Goal: Task Accomplishment & Management: Complete application form

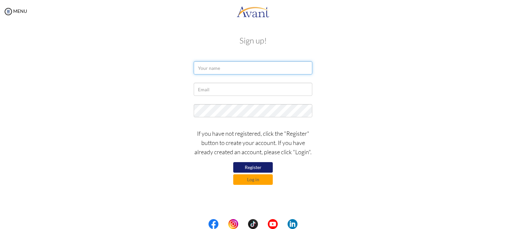
click at [240, 72] on input "text" at bounding box center [253, 67] width 119 height 13
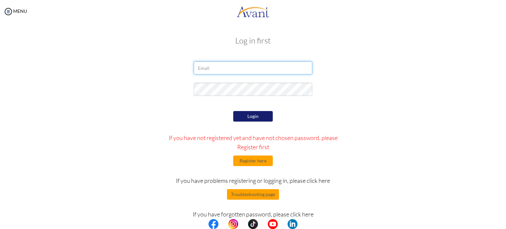
click at [266, 68] on input "email" at bounding box center [253, 67] width 119 height 13
type input "[EMAIL_ADDRESS][DOMAIN_NAME]"
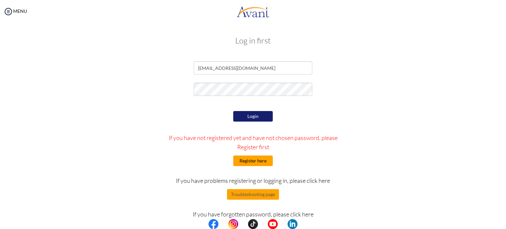
click at [255, 157] on button "Register here" at bounding box center [253, 161] width 40 height 11
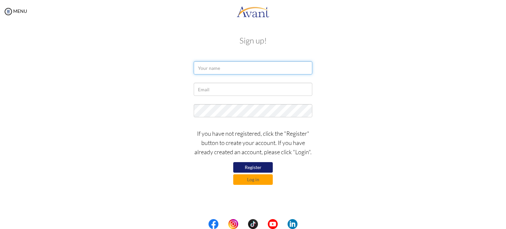
click at [272, 66] on input "text" at bounding box center [253, 67] width 119 height 13
type input "Neil Andrew F. Tulagan"
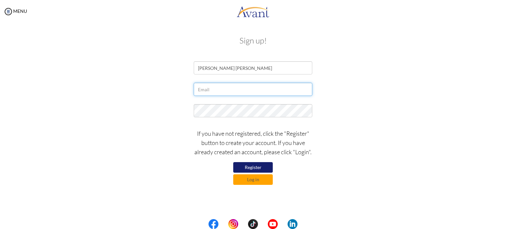
click at [239, 90] on input "text" at bounding box center [253, 89] width 119 height 13
type input "[EMAIL_ADDRESS][DOMAIN_NAME]"
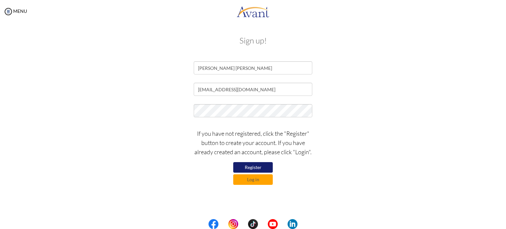
click at [397, 76] on div "Neil Andrew F. Tulagan" at bounding box center [253, 69] width 386 height 16
click at [146, 110] on div at bounding box center [253, 112] width 386 height 16
click at [168, 110] on div at bounding box center [253, 112] width 386 height 16
click at [190, 112] on div at bounding box center [253, 112] width 129 height 16
click at [270, 166] on button "Register" at bounding box center [253, 167] width 40 height 11
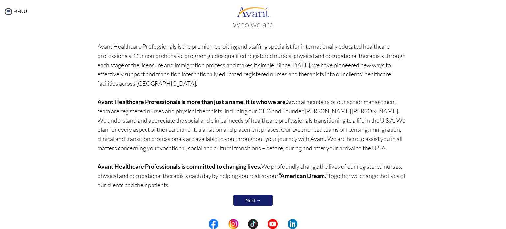
scroll to position [37, 0]
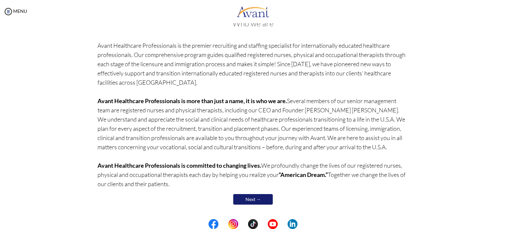
click at [241, 193] on center "Next →" at bounding box center [253, 199] width 311 height 14
click at [241, 196] on link "Next →" at bounding box center [253, 199] width 40 height 11
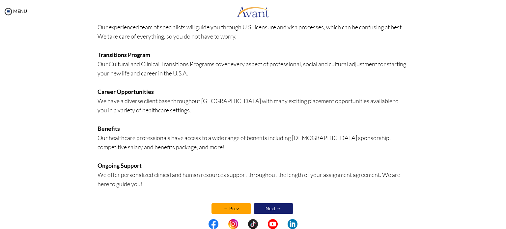
scroll to position [141, 0]
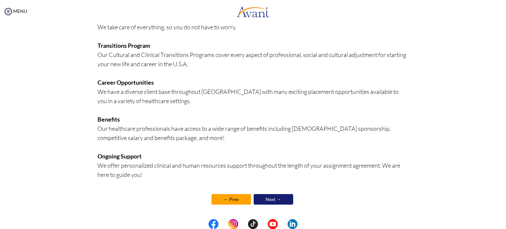
click at [269, 198] on link "Next →" at bounding box center [274, 199] width 40 height 11
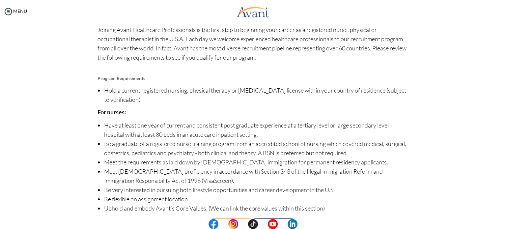
scroll to position [58, 0]
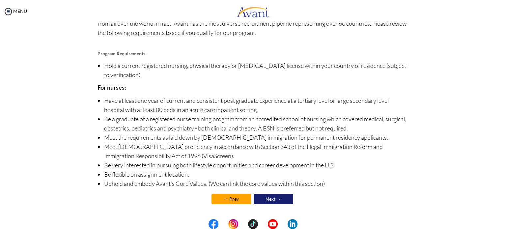
click at [275, 198] on link "Next →" at bounding box center [274, 199] width 40 height 11
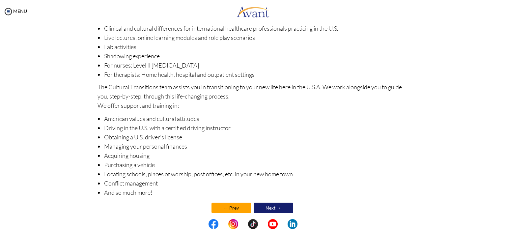
scroll to position [84, 0]
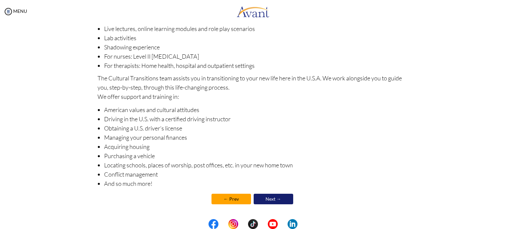
click at [281, 197] on link "Next →" at bounding box center [274, 199] width 40 height 11
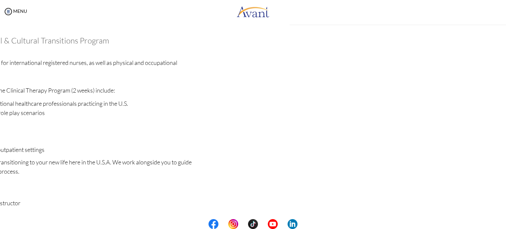
scroll to position [84, 0]
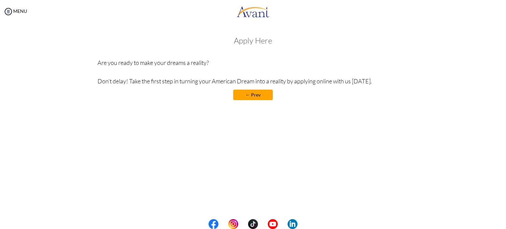
click at [244, 100] on link "← Prev" at bounding box center [253, 95] width 40 height 11
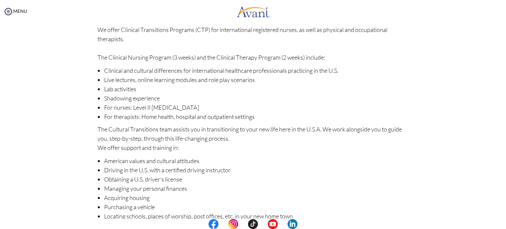
scroll to position [84, 0]
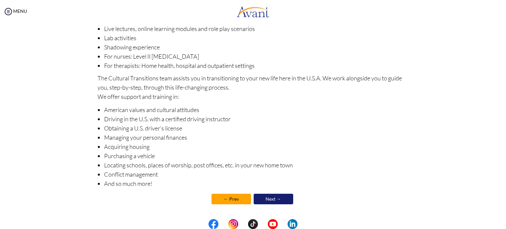
click at [268, 196] on link "Next →" at bounding box center [274, 199] width 40 height 11
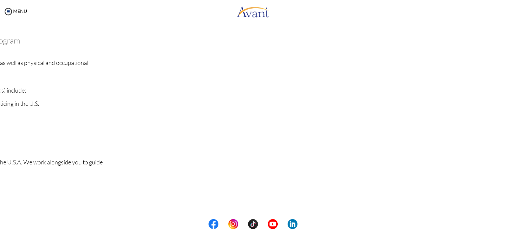
scroll to position [84, 0]
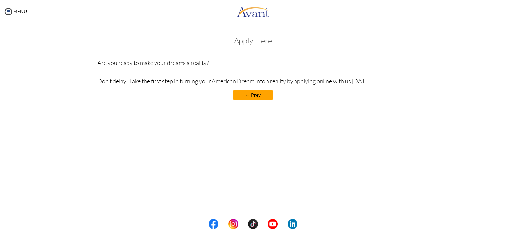
click at [255, 41] on h3 "Apply Here" at bounding box center [253, 40] width 311 height 9
click at [9, 13] on img at bounding box center [8, 12] width 10 height 10
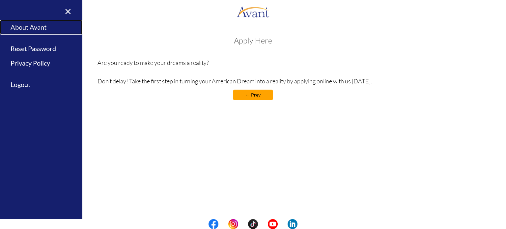
click at [34, 24] on link "About Avant" at bounding box center [41, 27] width 82 height 15
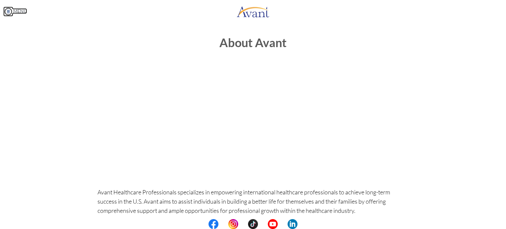
click at [11, 9] on img at bounding box center [8, 12] width 10 height 10
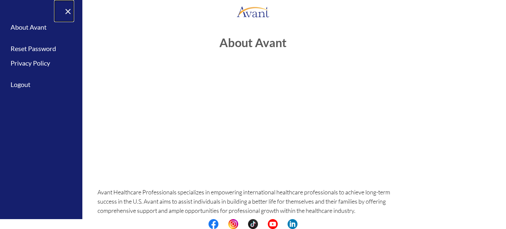
click at [66, 9] on link "×" at bounding box center [64, 11] width 20 height 22
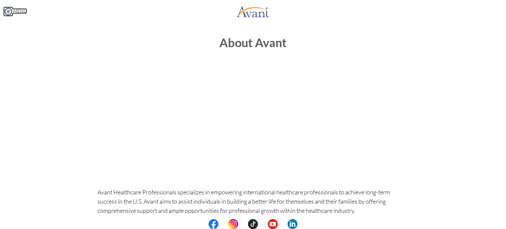
click at [12, 11] on img at bounding box center [8, 12] width 10 height 10
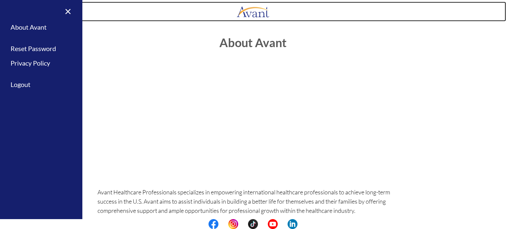
click at [140, 14] on link at bounding box center [253, 12] width 506 height 20
click at [254, 15] on img at bounding box center [253, 12] width 33 height 20
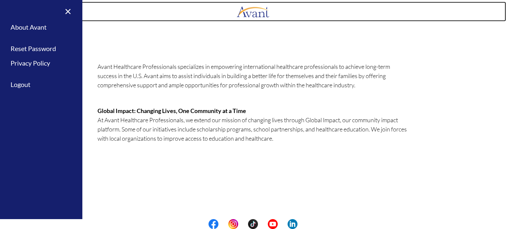
scroll to position [0, 0]
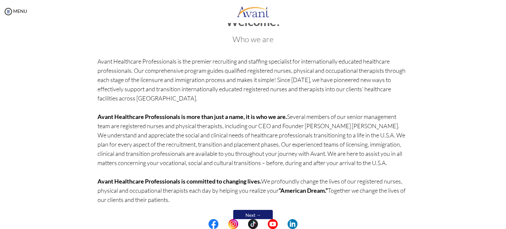
scroll to position [37, 0]
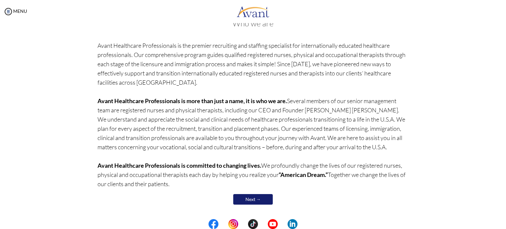
click at [260, 199] on link "Next →" at bounding box center [253, 199] width 40 height 11
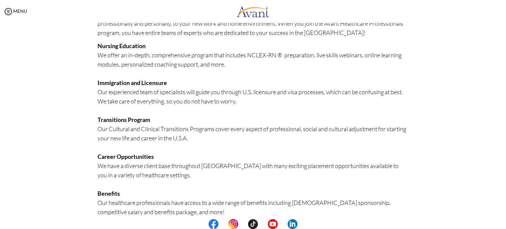
scroll to position [141, 0]
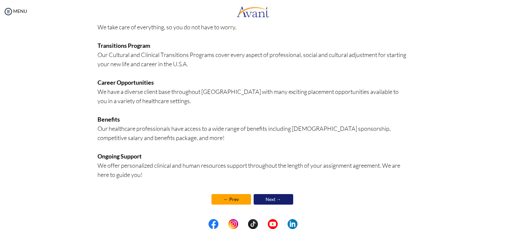
click at [273, 203] on link "Next →" at bounding box center [274, 199] width 40 height 11
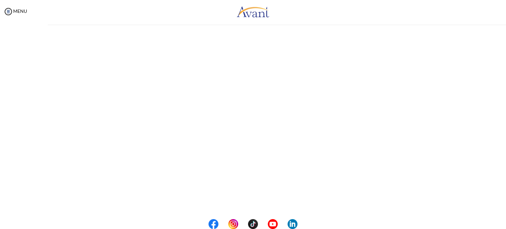
scroll to position [0, 0]
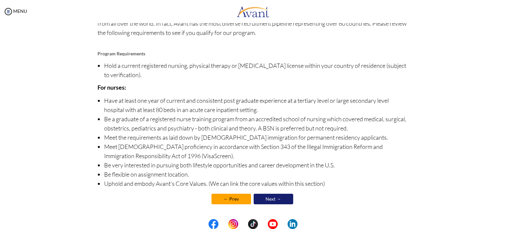
click at [272, 199] on link "Next →" at bounding box center [274, 199] width 40 height 11
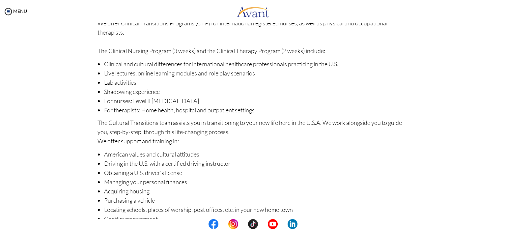
scroll to position [84, 0]
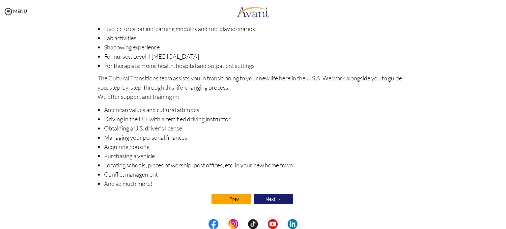
click at [271, 199] on link "Next →" at bounding box center [274, 199] width 40 height 11
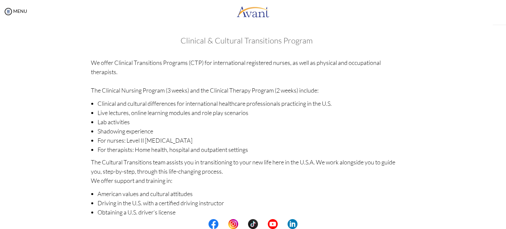
scroll to position [84, 0]
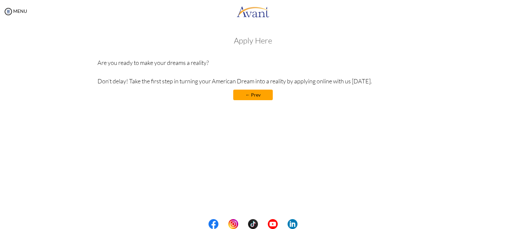
click at [239, 94] on link "← Prev" at bounding box center [253, 95] width 40 height 11
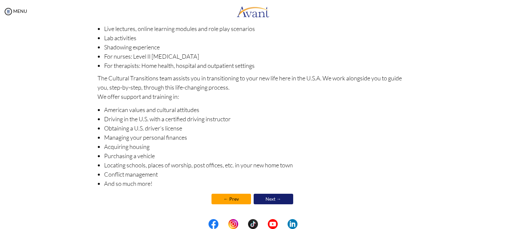
click at [281, 201] on link "Next →" at bounding box center [274, 199] width 40 height 11
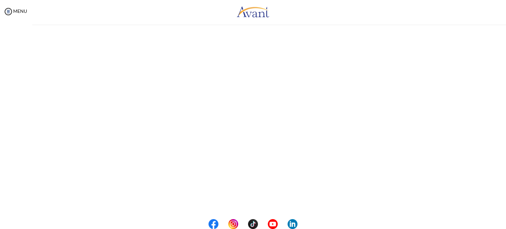
scroll to position [0, 0]
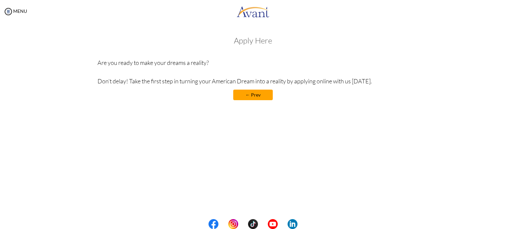
click at [251, 42] on h3 "Apply Here" at bounding box center [253, 40] width 311 height 9
drag, startPoint x: 251, startPoint y: 42, endPoint x: 228, endPoint y: 42, distance: 23.1
click at [228, 42] on h3 "Apply Here" at bounding box center [253, 40] width 311 height 9
drag, startPoint x: 276, startPoint y: 48, endPoint x: 278, endPoint y: 42, distance: 6.3
click at [276, 46] on div "Apply Here Are you ready to make your dreams a reality? Don’t delay! Take the f…" at bounding box center [253, 71] width 311 height 71
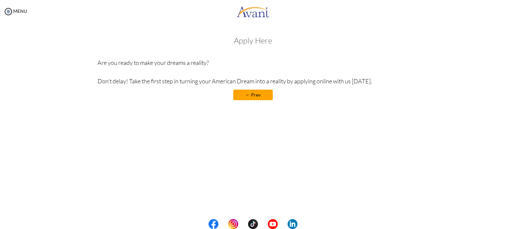
click at [278, 42] on h3 "Apply Here" at bounding box center [253, 40] width 311 height 9
click at [218, 57] on div "Apply Here Are you ready to make your dreams a reality? Don’t delay! Take the f…" at bounding box center [253, 71] width 311 height 71
drag, startPoint x: 217, startPoint y: 62, endPoint x: 185, endPoint y: 68, distance: 33.0
click at [216, 62] on p "Are you ready to make your dreams a reality? Don’t delay! Take the first step i…" at bounding box center [253, 72] width 311 height 28
click at [163, 72] on p "Are you ready to make your dreams a reality? Don’t delay! Take the first step i…" at bounding box center [253, 72] width 311 height 28
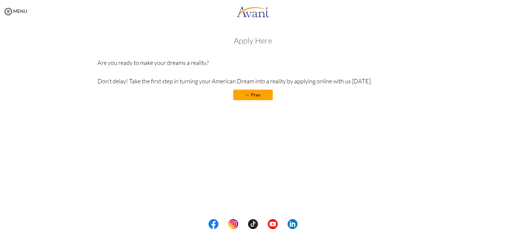
drag, startPoint x: 174, startPoint y: 83, endPoint x: 176, endPoint y: 86, distance: 3.5
click at [175, 85] on p "Are you ready to make your dreams a reality? Don’t delay! Take the first step i…" at bounding box center [253, 72] width 311 height 28
click at [185, 95] on center "← Prev" at bounding box center [253, 95] width 311 height 11
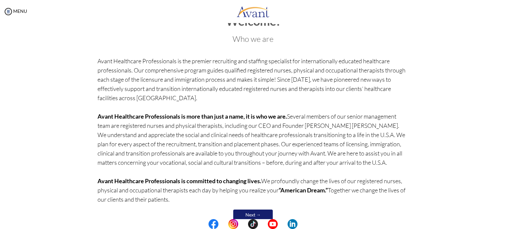
scroll to position [37, 0]
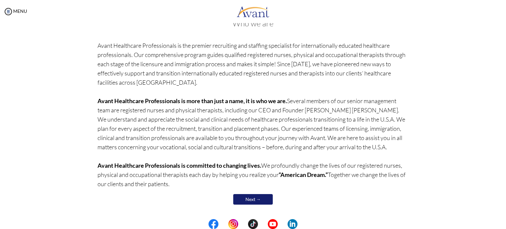
click at [250, 200] on link "Next →" at bounding box center [253, 199] width 40 height 11
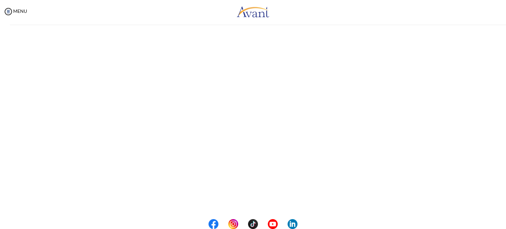
click at [250, 200] on div "My Status What is the next step? We would like you to watch the introductory vi…" at bounding box center [253, 137] width 506 height 229
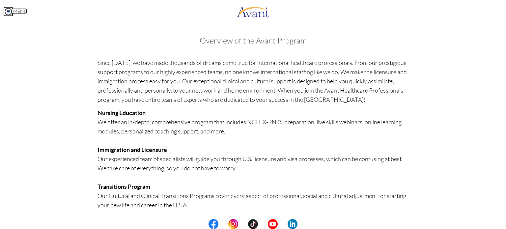
click at [11, 10] on img at bounding box center [8, 12] width 10 height 10
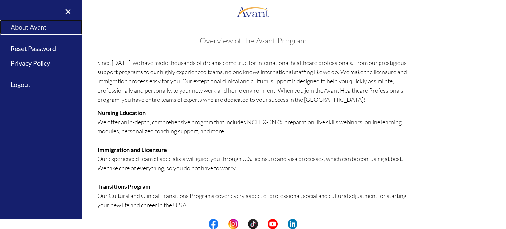
click at [38, 29] on link "About Avant" at bounding box center [41, 27] width 82 height 15
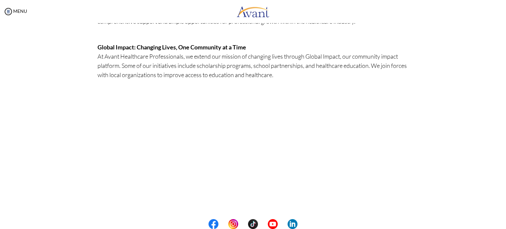
scroll to position [191, 0]
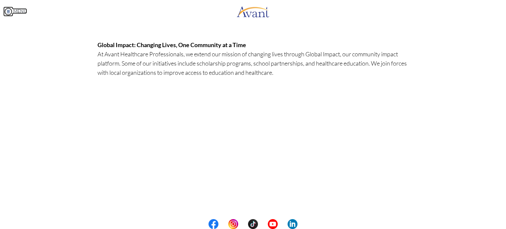
click at [12, 11] on body "Maintenance break. Please come back in 2 hours. MENU My Status What is the next…" at bounding box center [253, 114] width 506 height 229
click at [9, 10] on img at bounding box center [8, 12] width 10 height 10
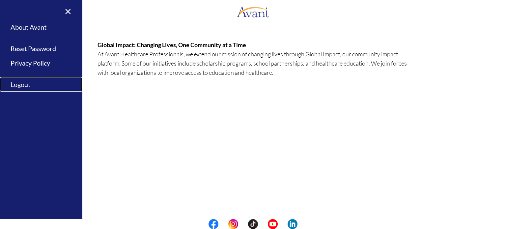
click at [36, 81] on link "Logout" at bounding box center [41, 84] width 82 height 15
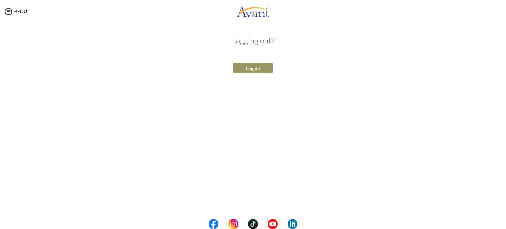
click at [257, 69] on button "Logout" at bounding box center [253, 68] width 40 height 11
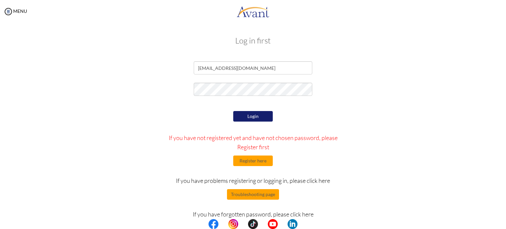
click at [406, 97] on div at bounding box center [253, 91] width 386 height 16
click at [266, 118] on button "Login" at bounding box center [253, 116] width 40 height 11
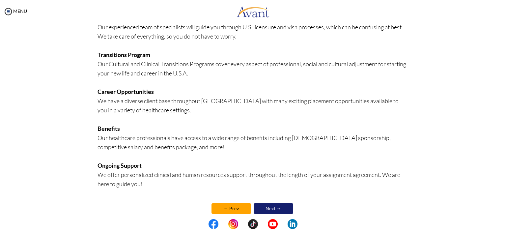
scroll to position [141, 0]
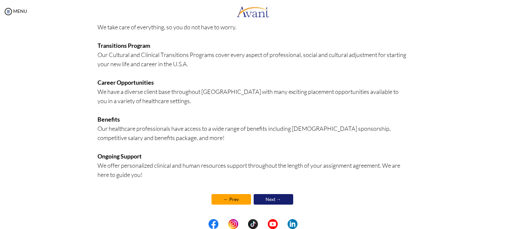
click at [233, 203] on link "← Prev" at bounding box center [232, 199] width 40 height 11
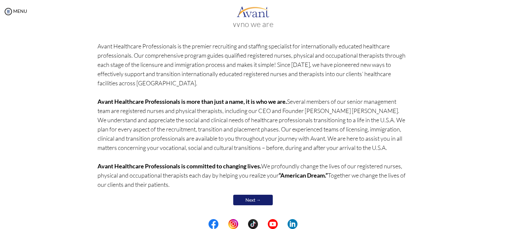
scroll to position [37, 0]
click at [257, 201] on link "Next →" at bounding box center [253, 199] width 40 height 11
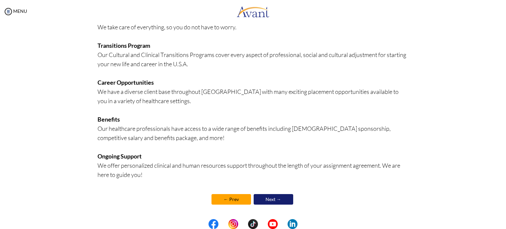
click at [257, 195] on link "Next →" at bounding box center [274, 199] width 40 height 11
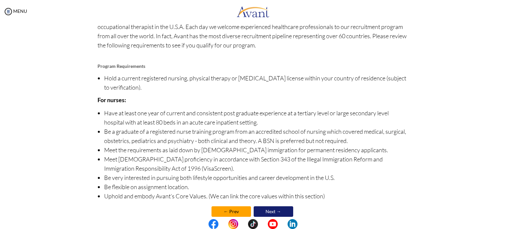
scroll to position [58, 0]
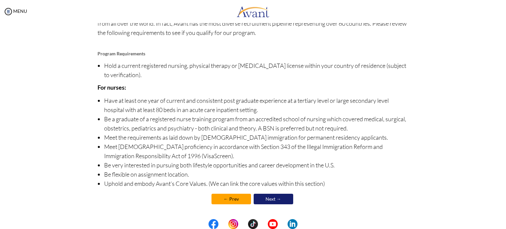
click at [273, 196] on link "Next →" at bounding box center [274, 199] width 40 height 11
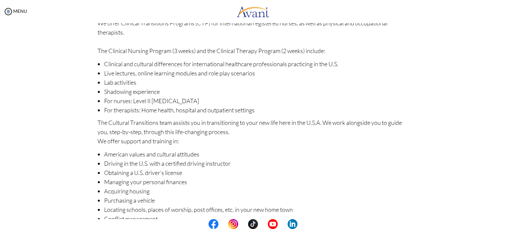
scroll to position [84, 0]
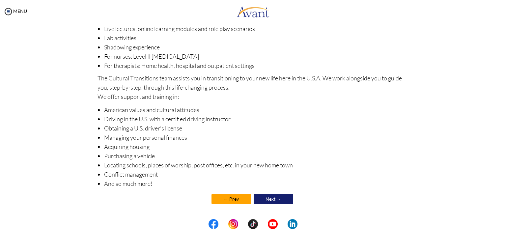
click at [279, 197] on link "Next →" at bounding box center [274, 199] width 40 height 11
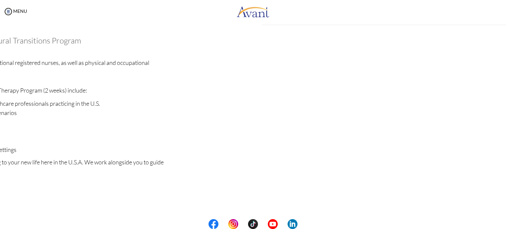
scroll to position [84, 0]
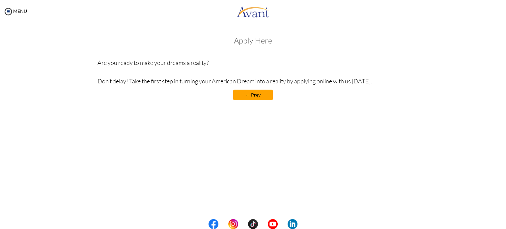
click at [263, 101] on div "Apply Here Are you ready to make your dreams a reality? Don’t delay! Take the f…" at bounding box center [253, 71] width 311 height 71
click at [248, 64] on p "Are you ready to make your dreams a reality? Don’t delay! Take the first step i…" at bounding box center [253, 72] width 311 height 28
click at [254, 46] on div "Apply Here Are you ready to make your dreams a reality? Don’t delay! Take the f…" at bounding box center [253, 71] width 311 height 71
drag, startPoint x: 255, startPoint y: 41, endPoint x: 173, endPoint y: 15, distance: 86.2
click at [255, 39] on h3 "Apply Here" at bounding box center [253, 40] width 311 height 9
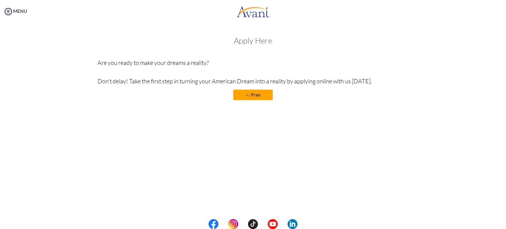
click at [239, 78] on p "Are you ready to make your dreams a reality? Don’t delay! Take the first step i…" at bounding box center [253, 72] width 311 height 28
click at [171, 92] on center "← Prev" at bounding box center [253, 95] width 311 height 11
click at [254, 43] on h3 "Apply Here" at bounding box center [253, 40] width 311 height 9
drag, startPoint x: 502, startPoint y: 1, endPoint x: 327, endPoint y: 145, distance: 226.7
click at [327, 145] on div "My Status What is the next step? We would like you to watch the introductory vi…" at bounding box center [253, 137] width 506 height 229
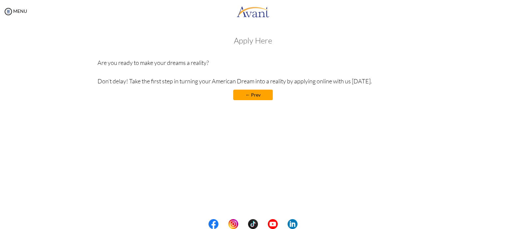
drag, startPoint x: 112, startPoint y: 130, endPoint x: 255, endPoint y: 155, distance: 145.0
click at [255, 155] on div "My Status What is the next step? We would like you to watch the introductory vi…" at bounding box center [253, 137] width 506 height 229
click at [327, 135] on div "Welcome! Who we are Avant Healthcare Professionals is the premier recruiting an…" at bounding box center [253, 85] width 493 height 110
click at [19, 13] on link "MENU" at bounding box center [15, 11] width 24 height 6
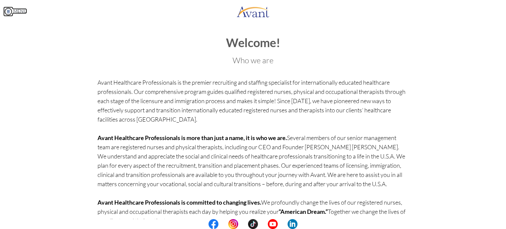
click at [8, 12] on img at bounding box center [8, 12] width 10 height 10
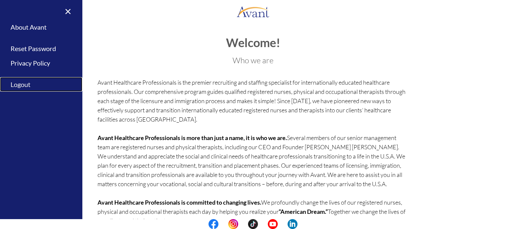
click at [30, 84] on link "Logout" at bounding box center [41, 84] width 82 height 15
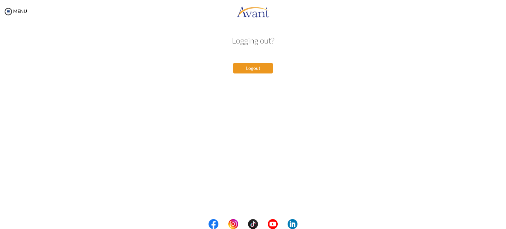
click at [257, 70] on button "Logout" at bounding box center [253, 68] width 40 height 11
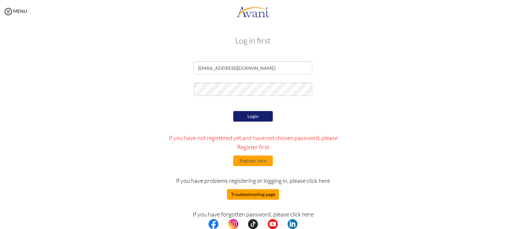
click at [263, 195] on button "Troubleshooting page" at bounding box center [253, 194] width 52 height 11
click at [258, 113] on button "Login" at bounding box center [253, 116] width 40 height 11
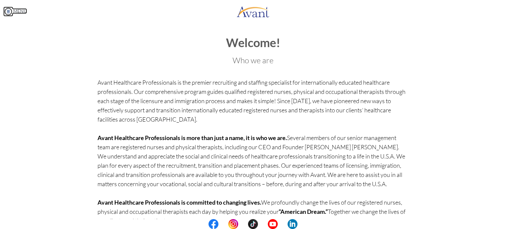
click at [13, 11] on img at bounding box center [8, 12] width 10 height 10
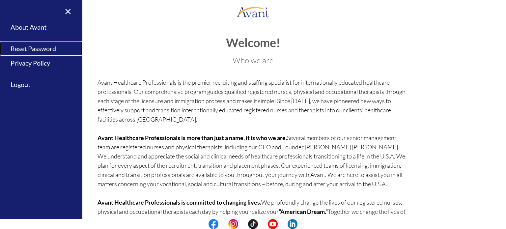
click at [20, 48] on link "Reset Password" at bounding box center [41, 48] width 82 height 15
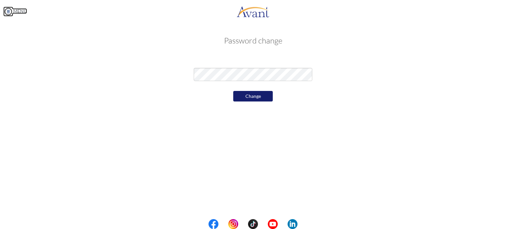
click at [7, 11] on img at bounding box center [8, 12] width 10 height 10
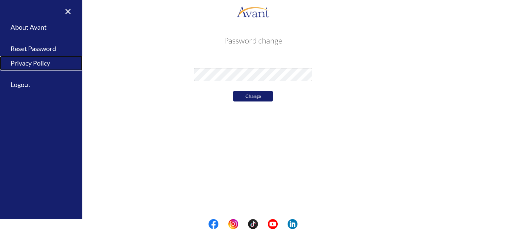
click at [33, 60] on link "Privacy Policy" at bounding box center [41, 63] width 82 height 15
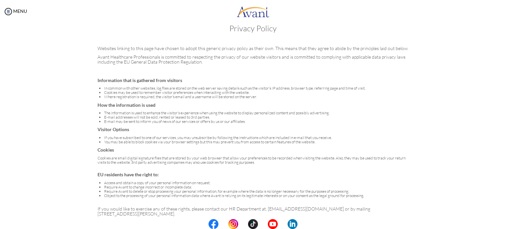
scroll to position [19, 0]
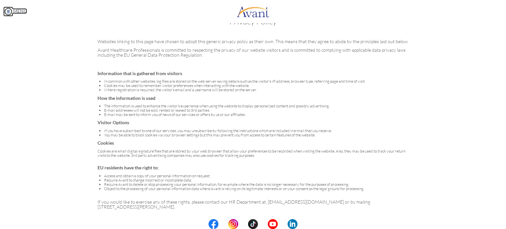
click at [12, 9] on img at bounding box center [8, 12] width 10 height 10
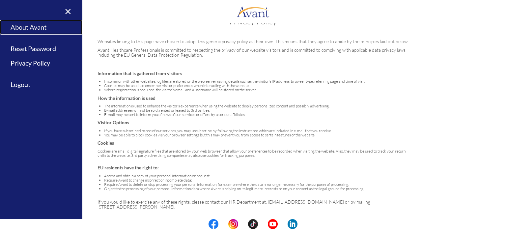
click at [34, 27] on link "About Avant" at bounding box center [41, 27] width 82 height 15
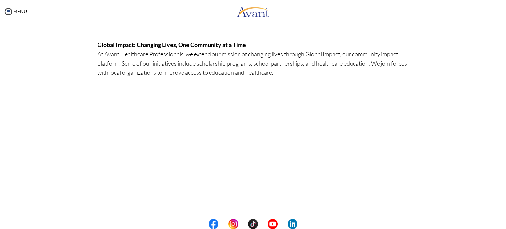
scroll to position [0, 0]
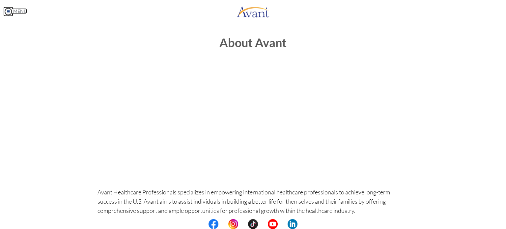
click at [14, 12] on link "MENU" at bounding box center [15, 11] width 24 height 6
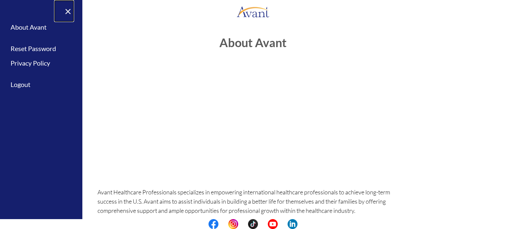
click at [71, 12] on link "×" at bounding box center [64, 11] width 20 height 22
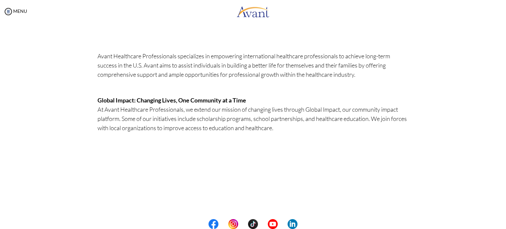
scroll to position [60, 0]
